Goal: Information Seeking & Learning: Learn about a topic

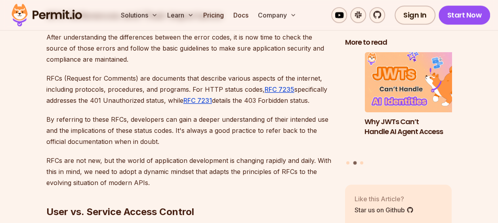
scroll to position [1859, 0]
